Goal: Contribute content: Contribute content

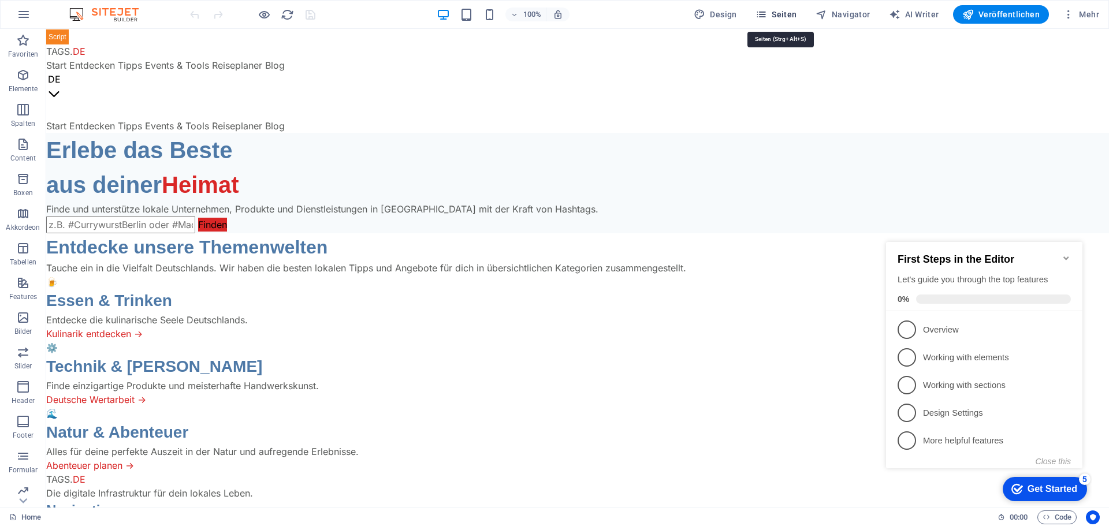
click at [786, 16] on span "Seiten" at bounding box center [776, 15] width 42 height 12
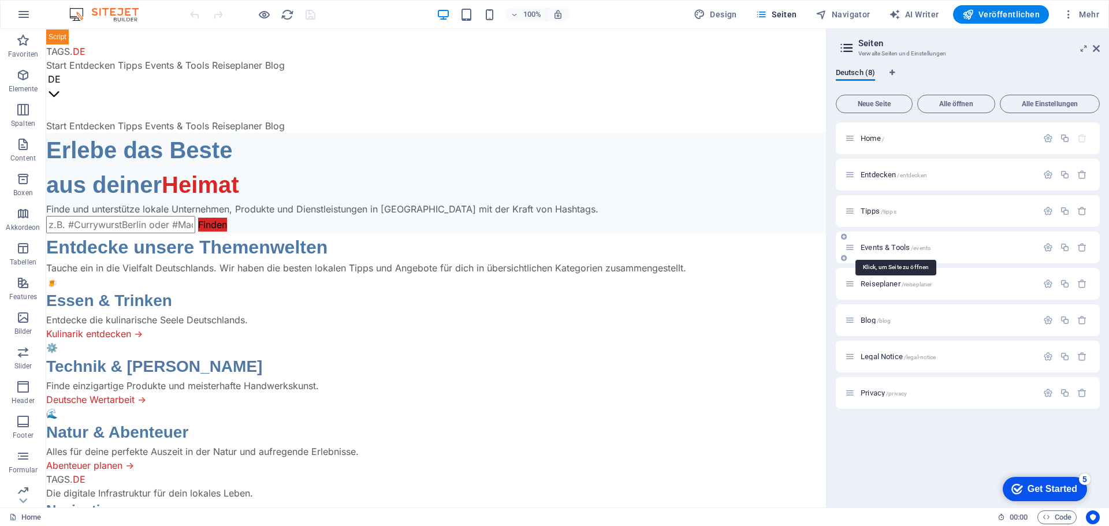
click at [877, 245] on span "Events & Tools /events" at bounding box center [895, 247] width 70 height 9
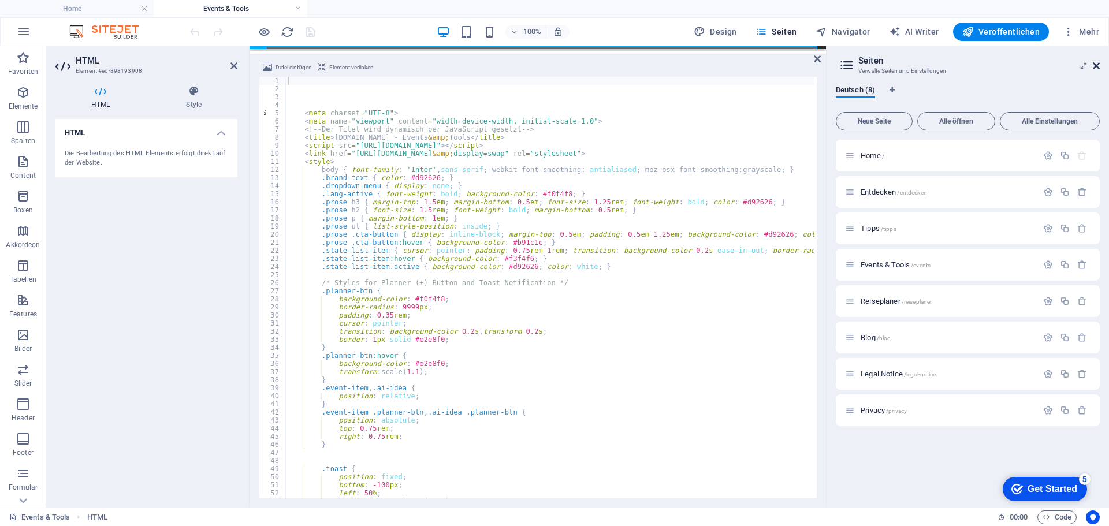
click at [1098, 64] on icon at bounding box center [1095, 65] width 7 height 9
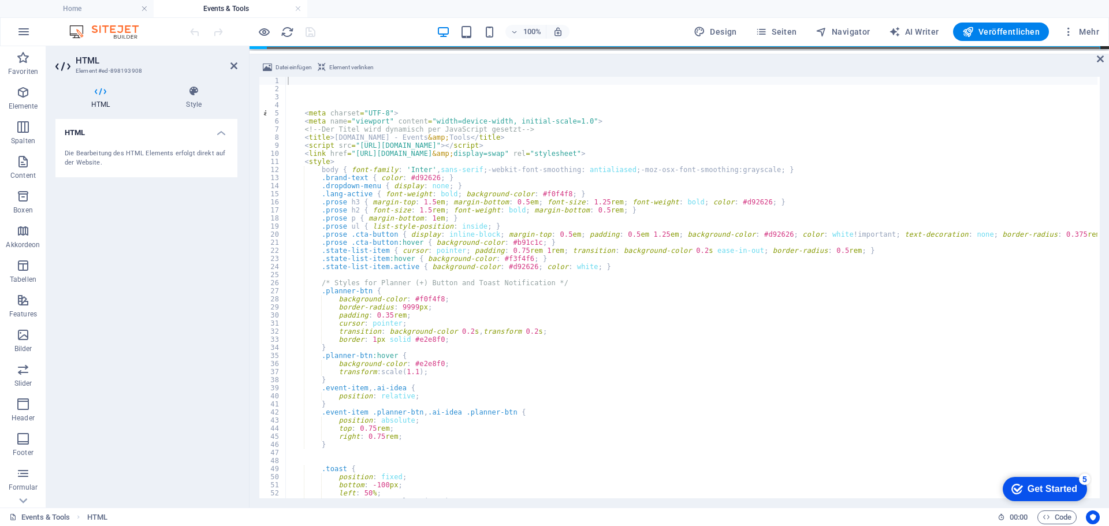
type textarea ".state-list-item { cursor: pointer; padding: 0.75rem 1rem; transition: backgrou…"
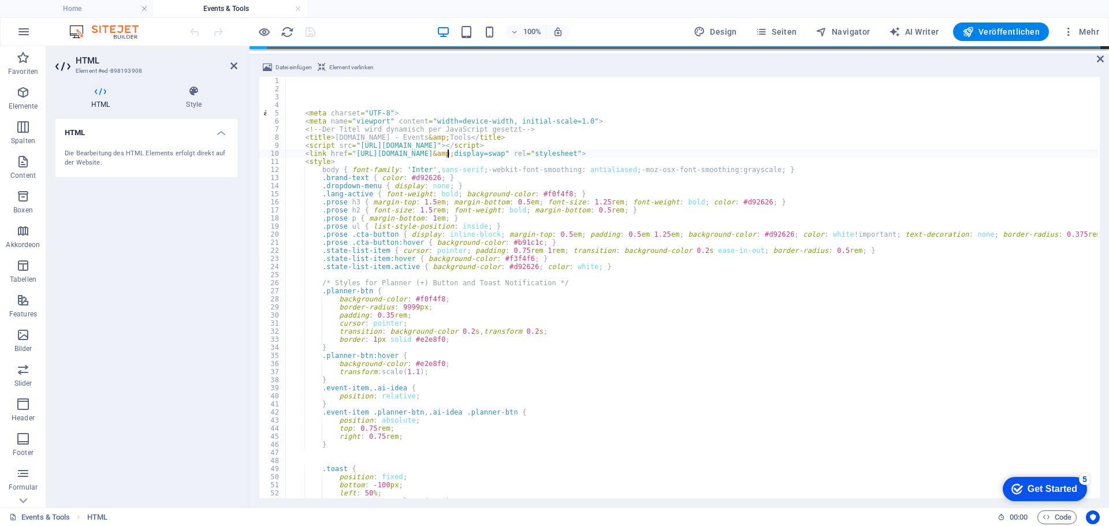
type textarea "```"
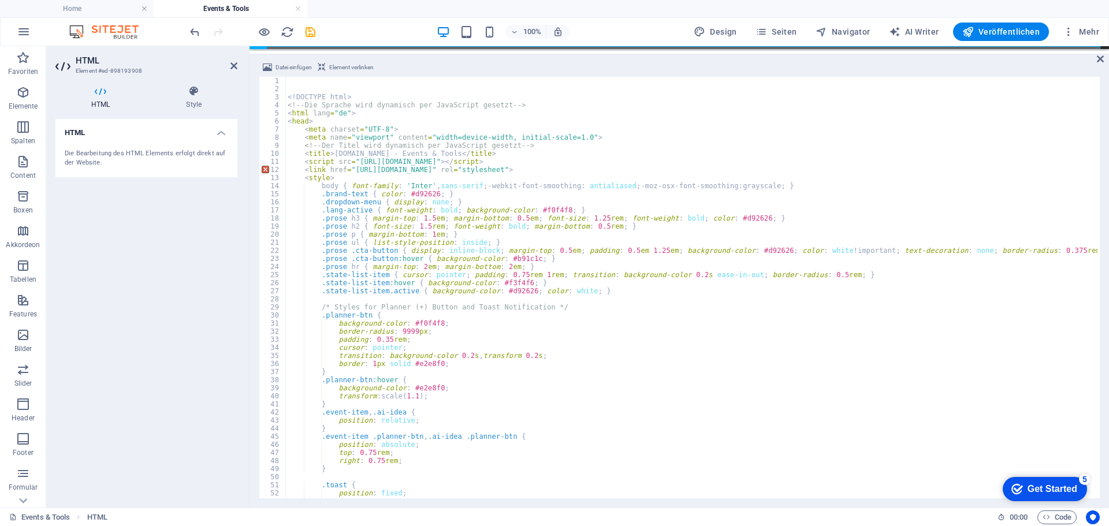
click at [365, 28] on div "100% Design Seiten Navigator AI Writer Veröffentlichen Mehr" at bounding box center [646, 32] width 916 height 18
click at [312, 32] on icon "save" at bounding box center [310, 31] width 13 height 13
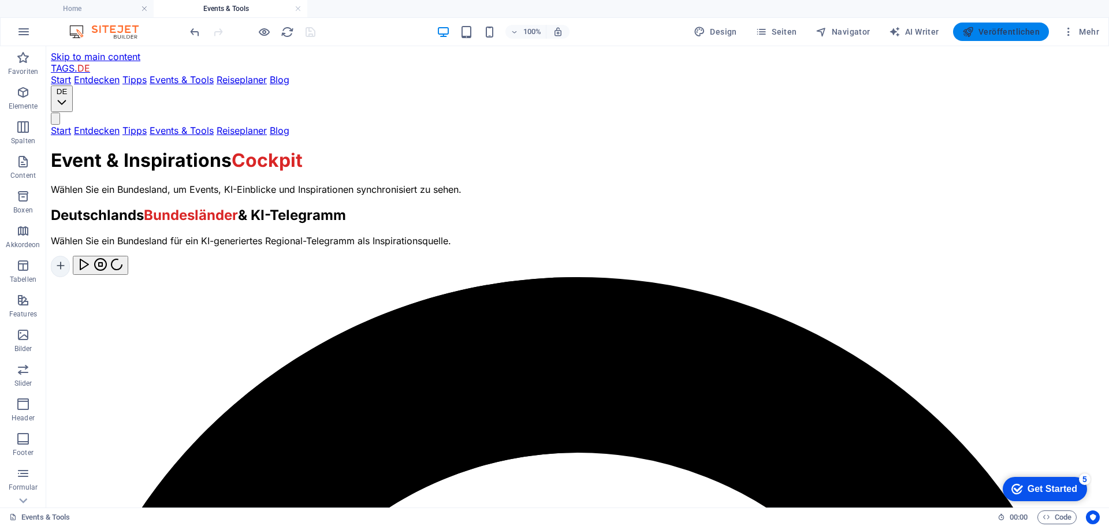
click at [1016, 36] on span "Veröffentlichen" at bounding box center [1000, 32] width 77 height 12
